Goal: Information Seeking & Learning: Learn about a topic

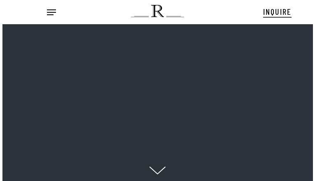
scroll to position [8, 10]
